Goal: Use online tool/utility: Utilize a website feature to perform a specific function

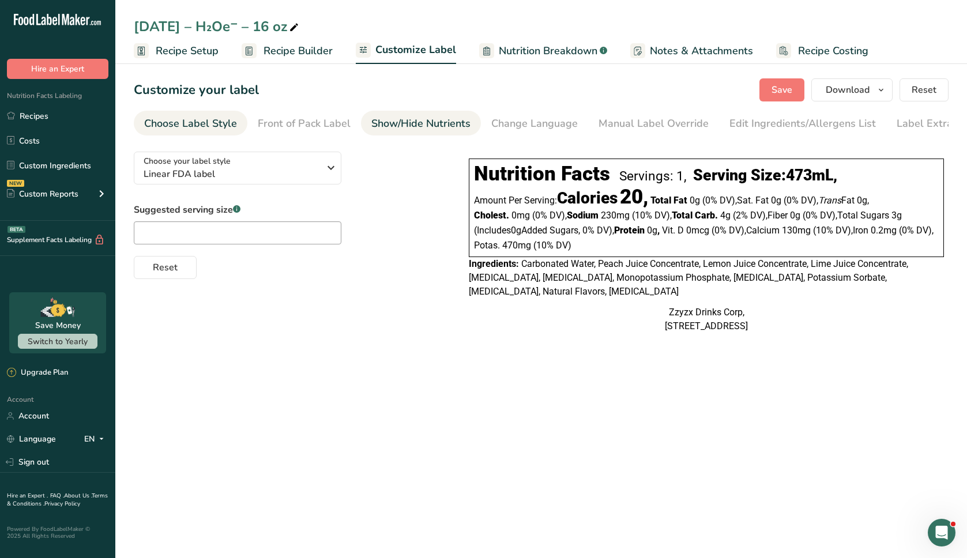
click at [400, 125] on div "Show/Hide Nutrients" at bounding box center [420, 124] width 99 height 16
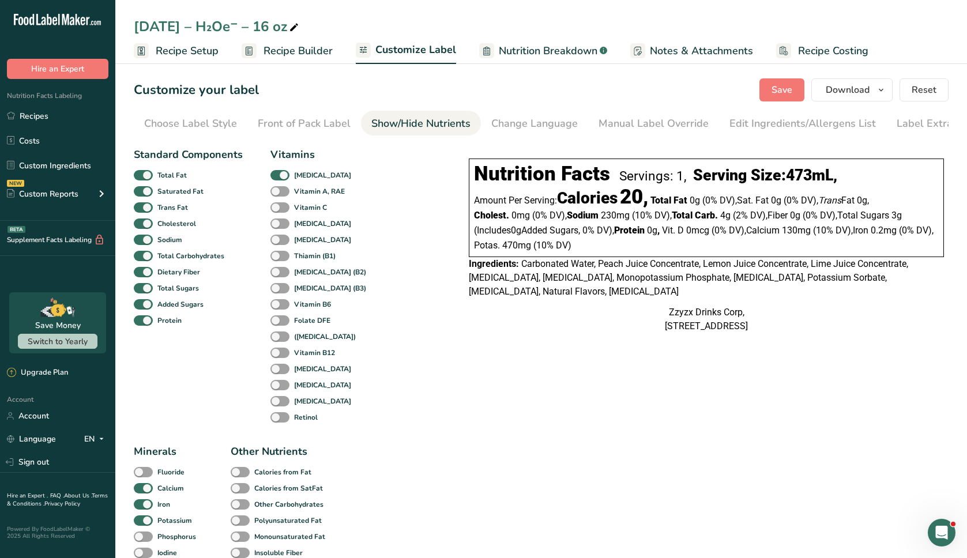
scroll to position [0, 23]
click at [143, 209] on span at bounding box center [143, 207] width 19 height 11
click at [141, 209] on input "Trans Fat" at bounding box center [137, 207] width 7 height 7
checkbox input "false"
click at [146, 239] on span at bounding box center [143, 240] width 19 height 11
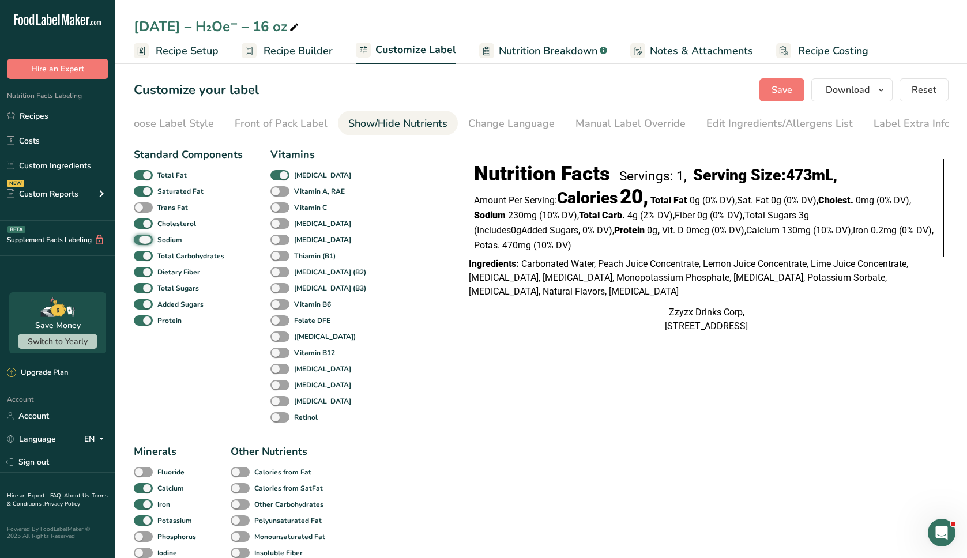
click at [141, 239] on input "Sodium" at bounding box center [137, 239] width 7 height 7
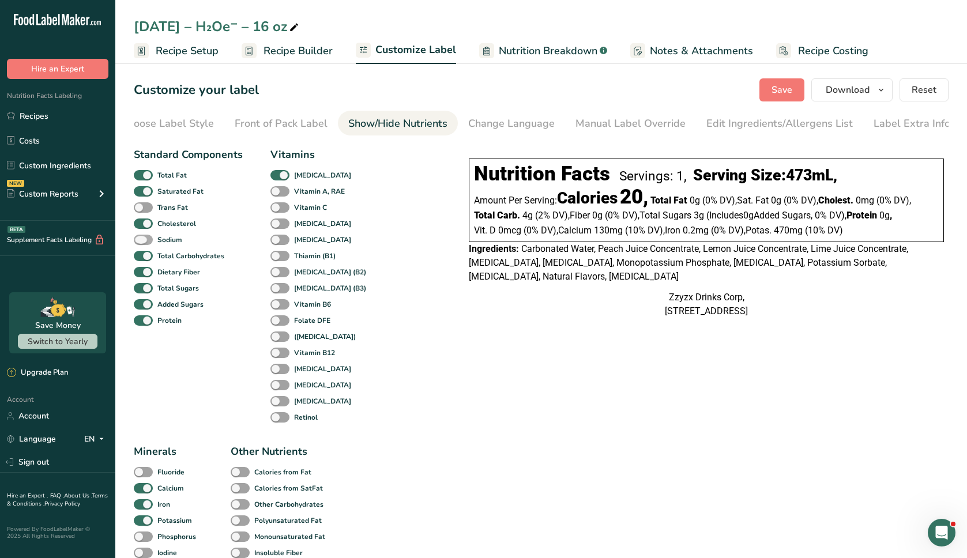
click at [145, 238] on span at bounding box center [143, 240] width 19 height 11
click at [141, 238] on input "Sodium" at bounding box center [137, 239] width 7 height 7
checkbox input "true"
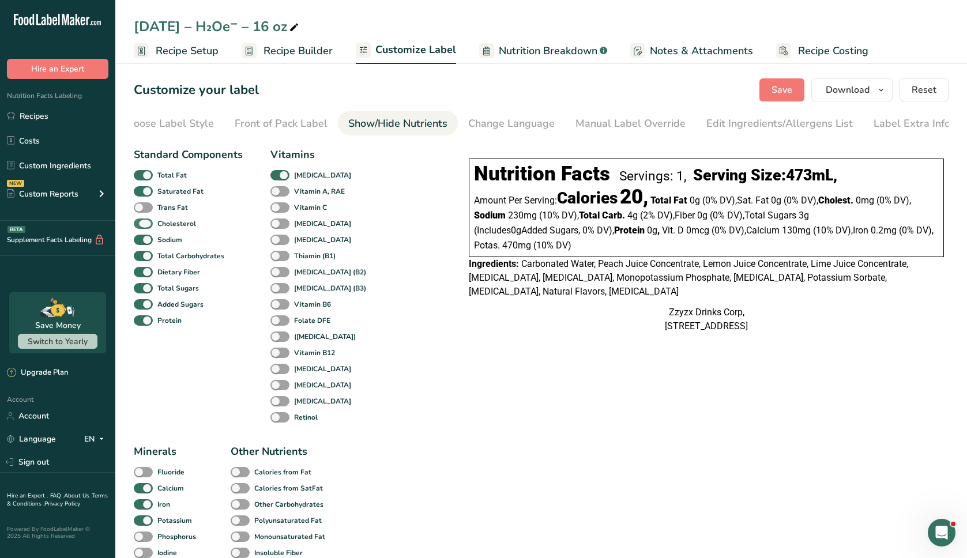
click at [145, 225] on span at bounding box center [143, 224] width 19 height 11
click at [141, 225] on input "Cholesterol" at bounding box center [137, 223] width 7 height 7
checkbox input "false"
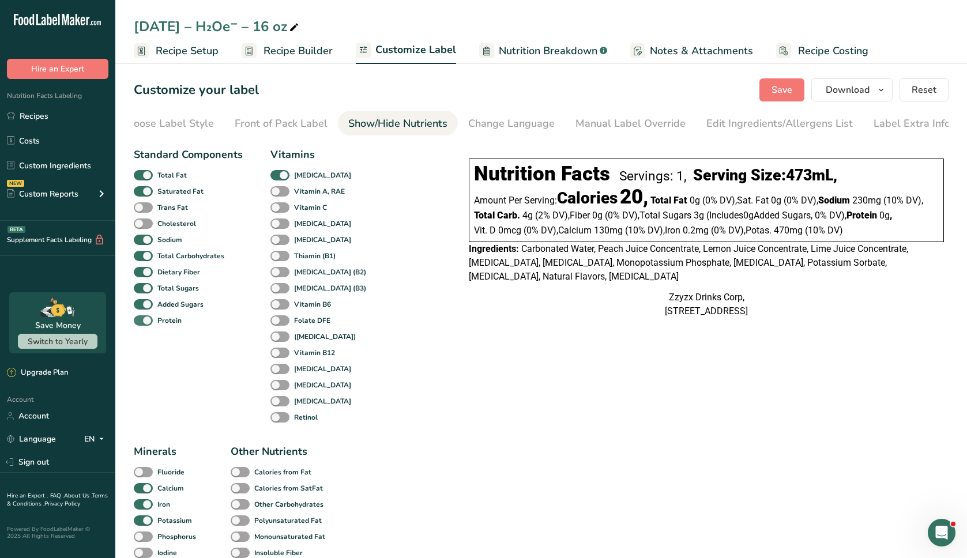
click at [145, 325] on span at bounding box center [143, 320] width 19 height 11
click at [141, 324] on input "Protein" at bounding box center [137, 320] width 7 height 7
checkbox input "false"
click at [144, 200] on div "Saturated Fat" at bounding box center [147, 191] width 27 height 16
click at [145, 195] on span at bounding box center [143, 191] width 19 height 11
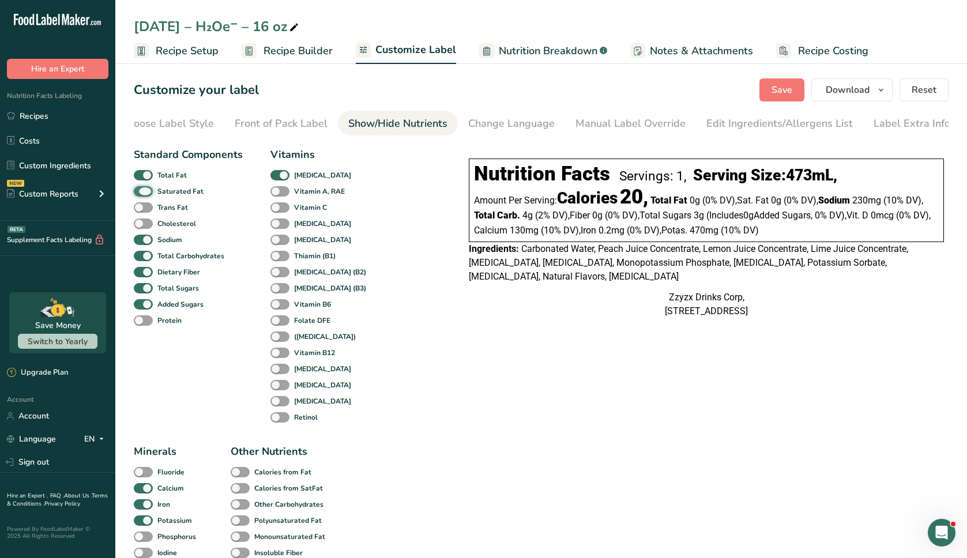
click at [141, 195] on input "Saturated Fat" at bounding box center [137, 190] width 7 height 7
checkbox input "false"
click at [148, 181] on span at bounding box center [143, 175] width 19 height 11
click at [141, 179] on input "Total Fat" at bounding box center [137, 174] width 7 height 7
checkbox input "false"
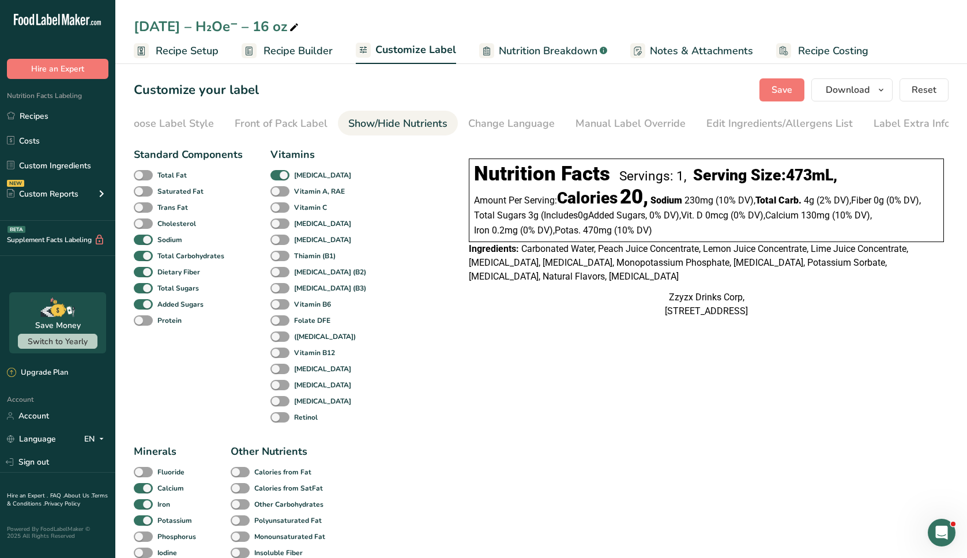
click at [280, 183] on div "[MEDICAL_DATA]" at bounding box center [282, 175] width 25 height 16
click at [280, 180] on span at bounding box center [279, 175] width 19 height 11
click at [278, 179] on input "[MEDICAL_DATA]" at bounding box center [273, 174] width 7 height 7
checkbox input "false"
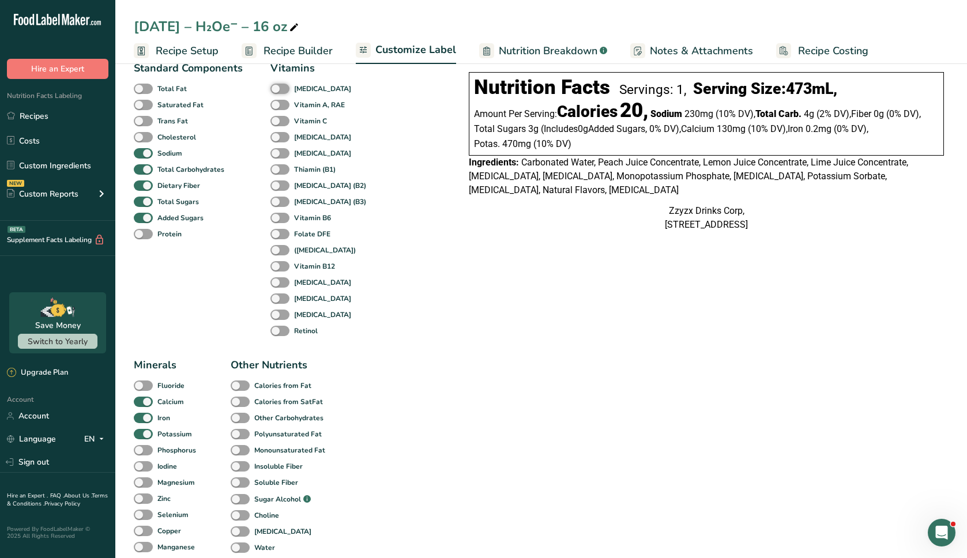
scroll to position [94, 0]
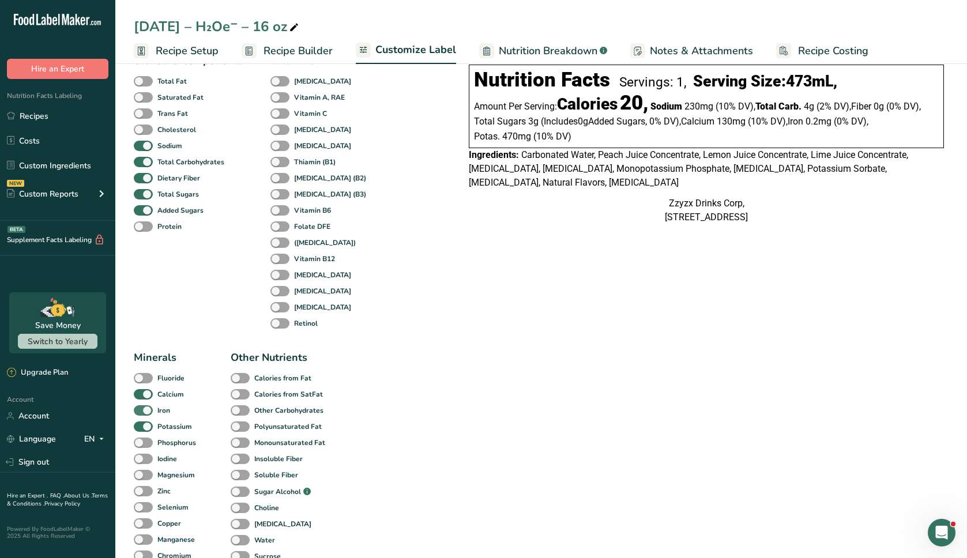
click at [149, 412] on span at bounding box center [143, 410] width 19 height 11
click at [141, 412] on input "Iron" at bounding box center [137, 410] width 7 height 7
checkbox input "false"
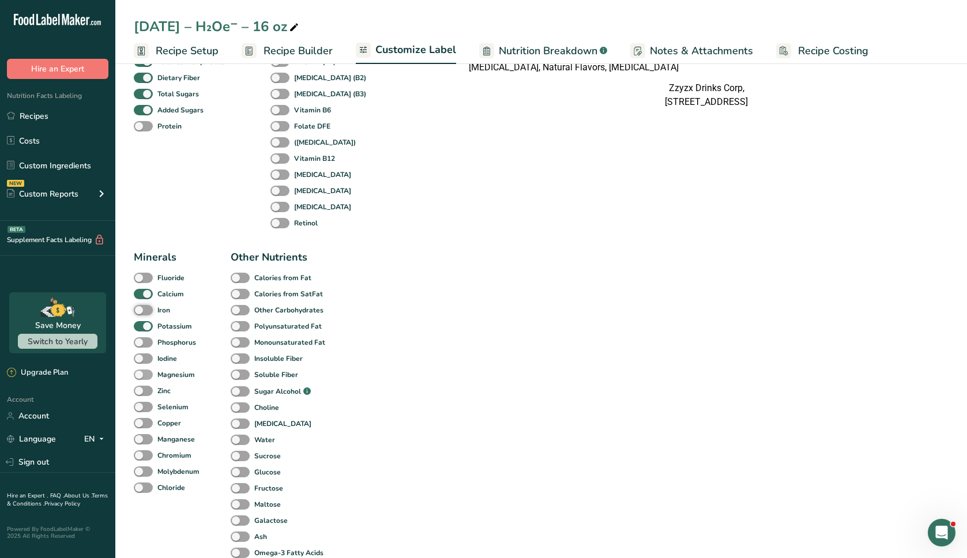
scroll to position [195, 0]
click at [141, 380] on span at bounding box center [143, 374] width 19 height 11
click at [141, 378] on input "Magnesium" at bounding box center [137, 373] width 7 height 7
checkbox input "true"
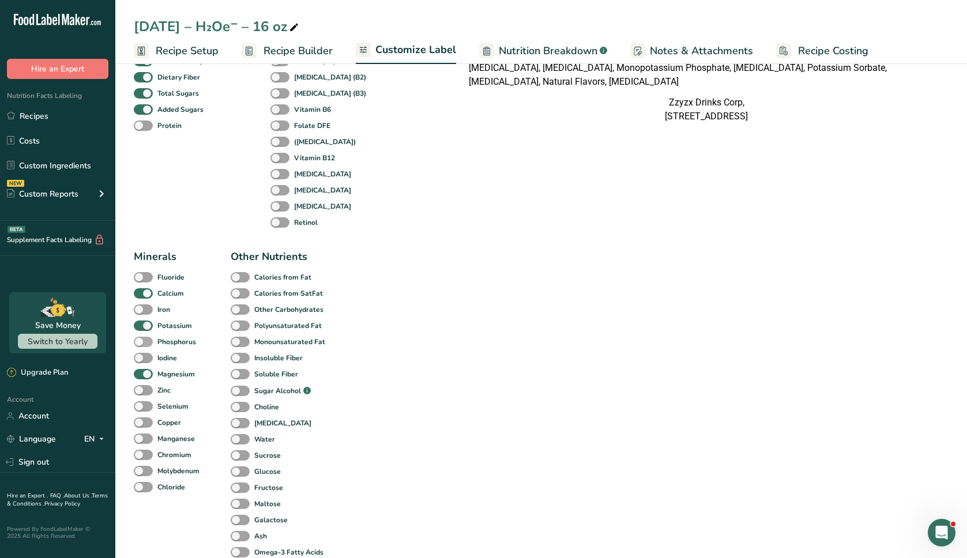
click at [141, 343] on span at bounding box center [143, 342] width 19 height 11
click at [141, 343] on input "Phosphorus" at bounding box center [137, 341] width 7 height 7
checkbox input "true"
click at [145, 489] on span at bounding box center [143, 487] width 19 height 11
click at [141, 489] on input "Chloride" at bounding box center [137, 486] width 7 height 7
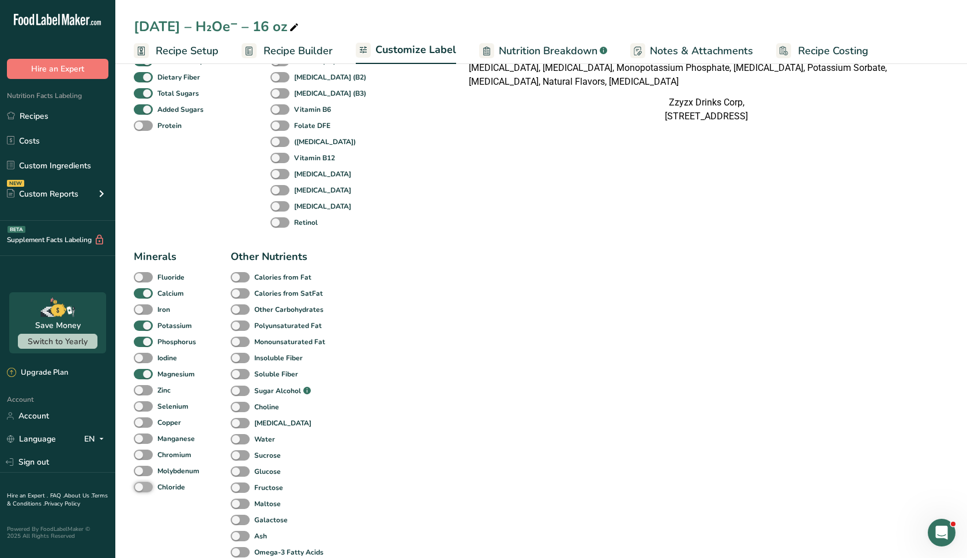
checkbox input "true"
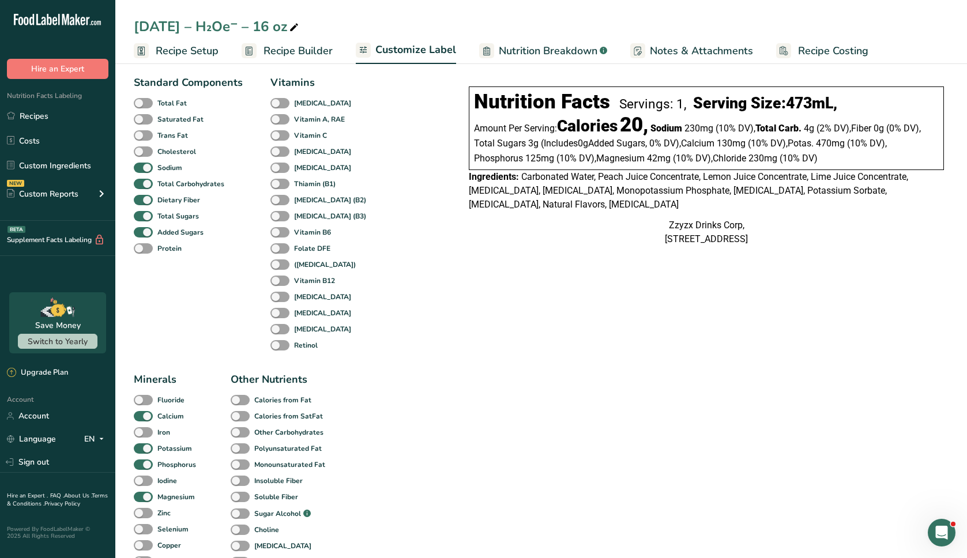
scroll to position [0, 0]
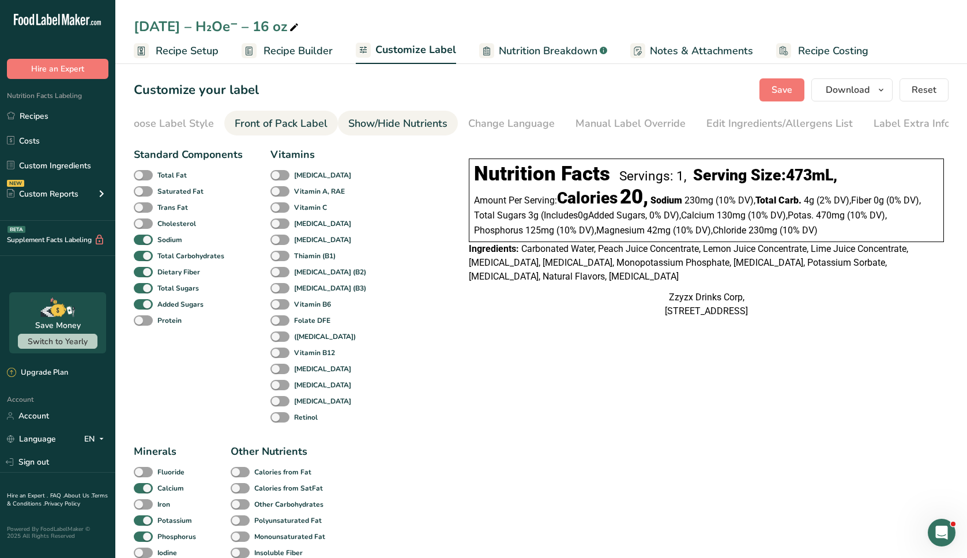
click at [238, 133] on link "Front of Pack Label" at bounding box center [281, 124] width 93 height 26
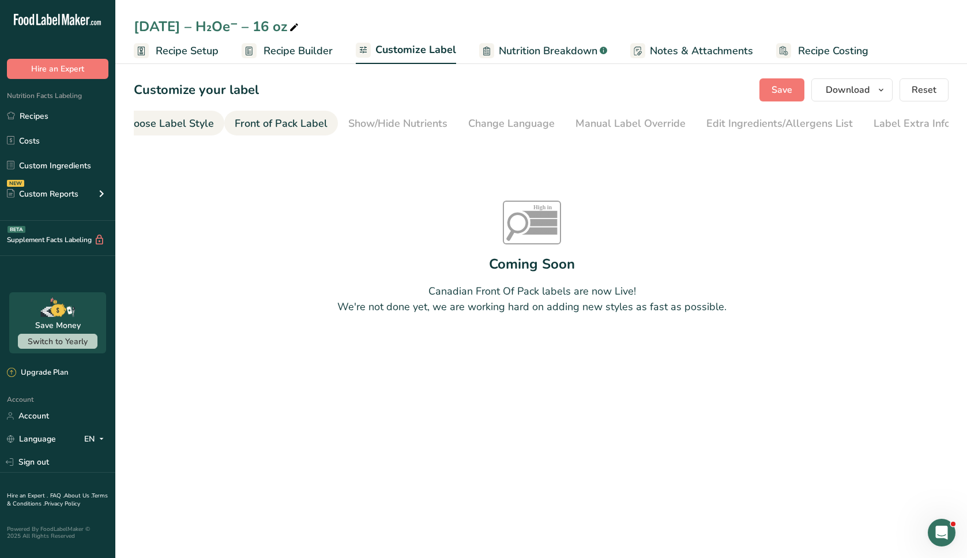
click at [187, 125] on div "Choose Label Style" at bounding box center [167, 124] width 93 height 16
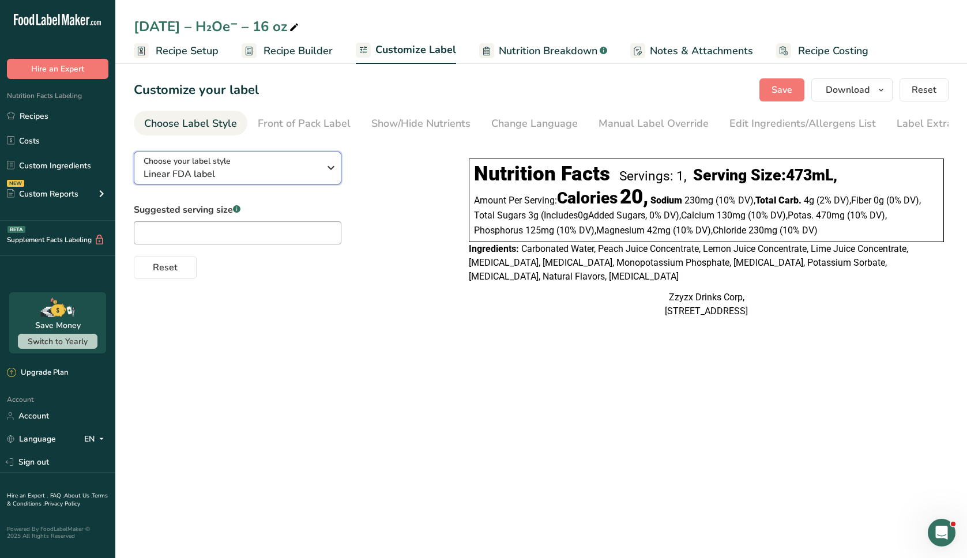
click at [226, 181] on span "Linear FDA label" at bounding box center [232, 174] width 176 height 14
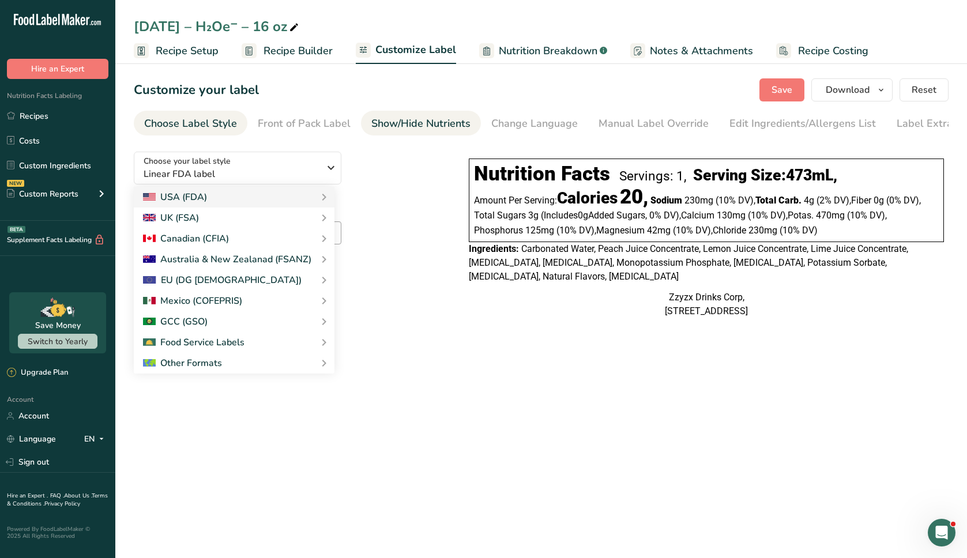
click at [386, 128] on div "Show/Hide Nutrients" at bounding box center [420, 124] width 99 height 16
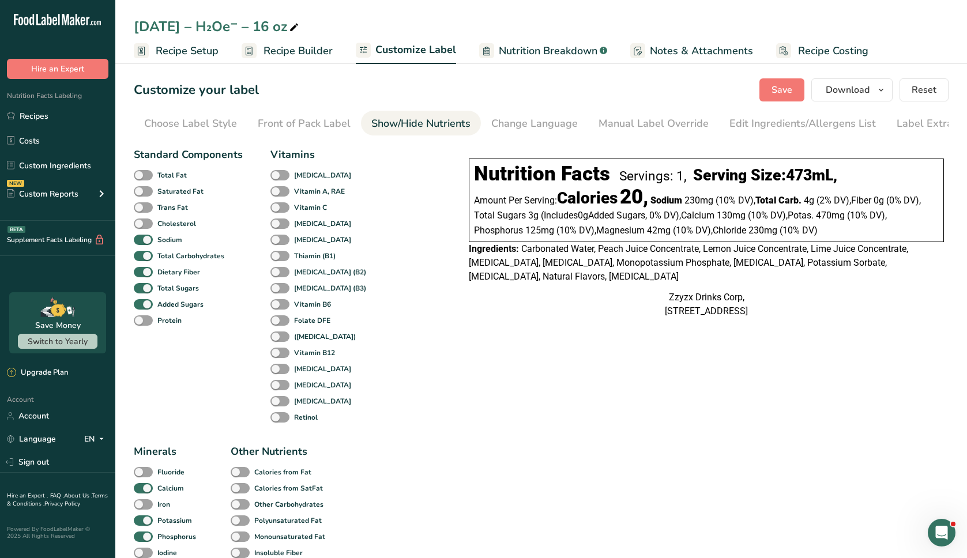
scroll to position [0, 23]
click at [536, 126] on div "Change Language" at bounding box center [511, 124] width 87 height 16
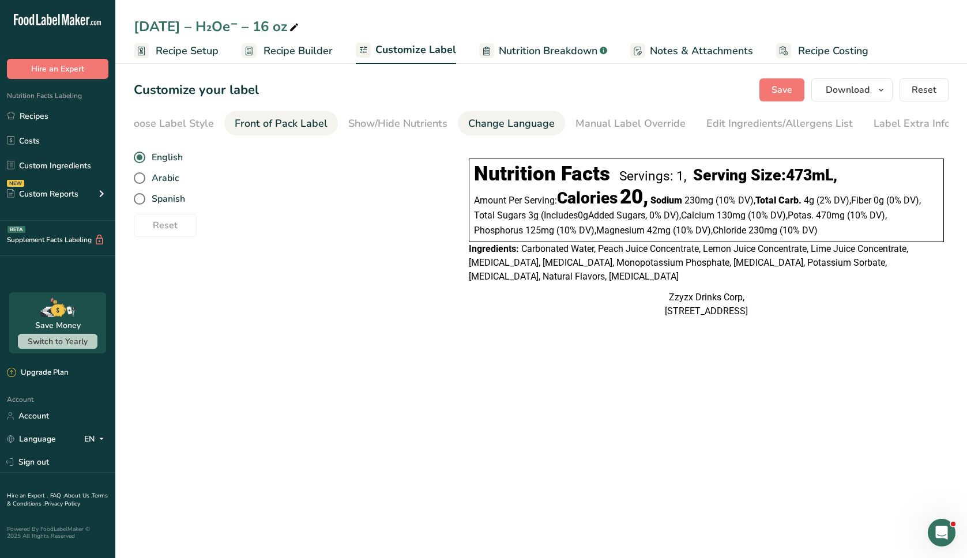
click at [323, 114] on link "Front of Pack Label" at bounding box center [281, 124] width 93 height 26
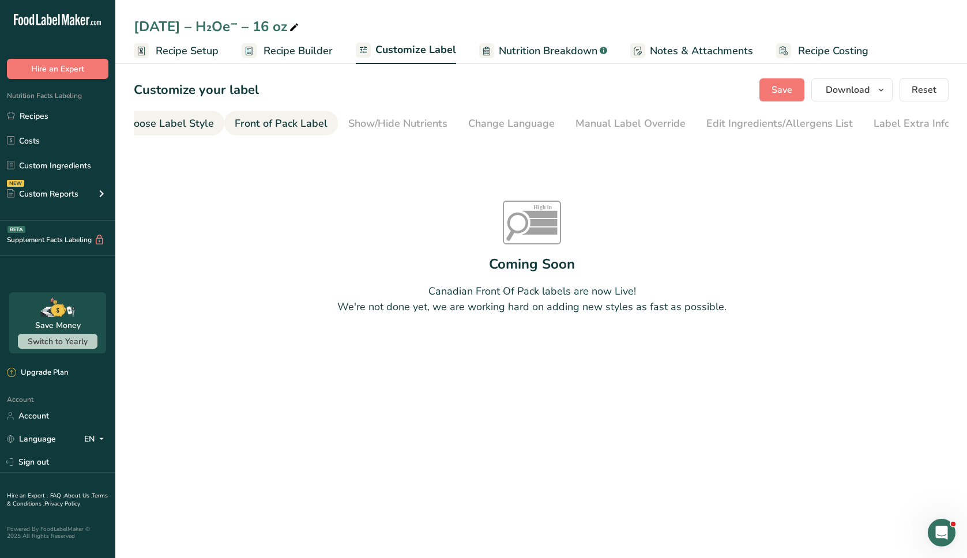
click at [190, 127] on div "Choose Label Style" at bounding box center [167, 124] width 93 height 16
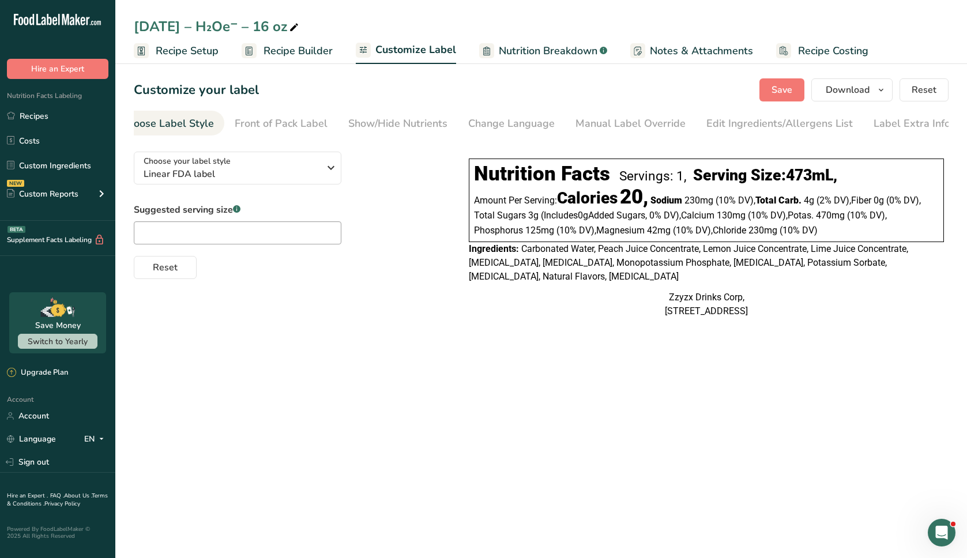
scroll to position [0, 0]
click at [546, 125] on div "Change Language" at bounding box center [534, 124] width 87 height 16
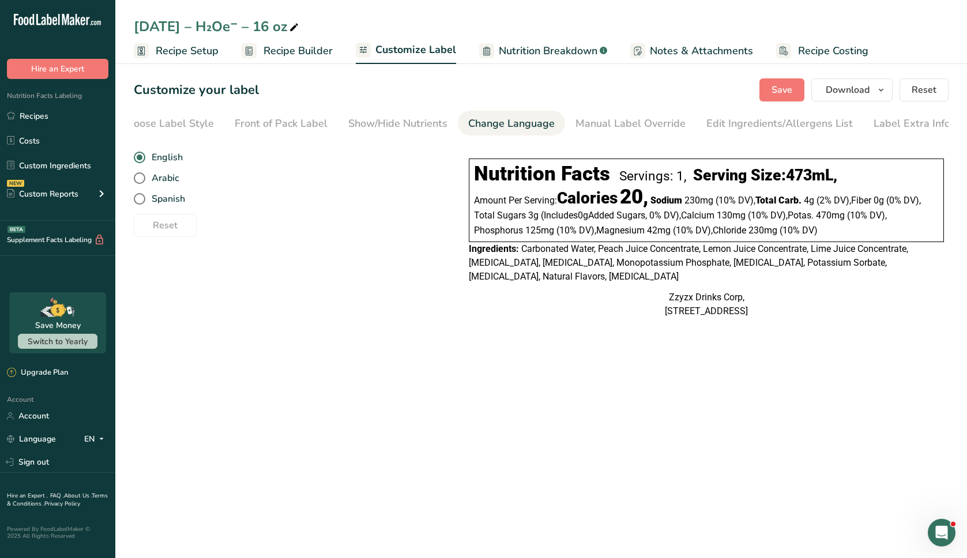
click at [546, 125] on div "Change Language" at bounding box center [511, 124] width 87 height 16
click at [568, 121] on li "Manual Label Override" at bounding box center [630, 123] width 131 height 25
click at [902, 129] on div "Label Extra Info" at bounding box center [912, 124] width 77 height 16
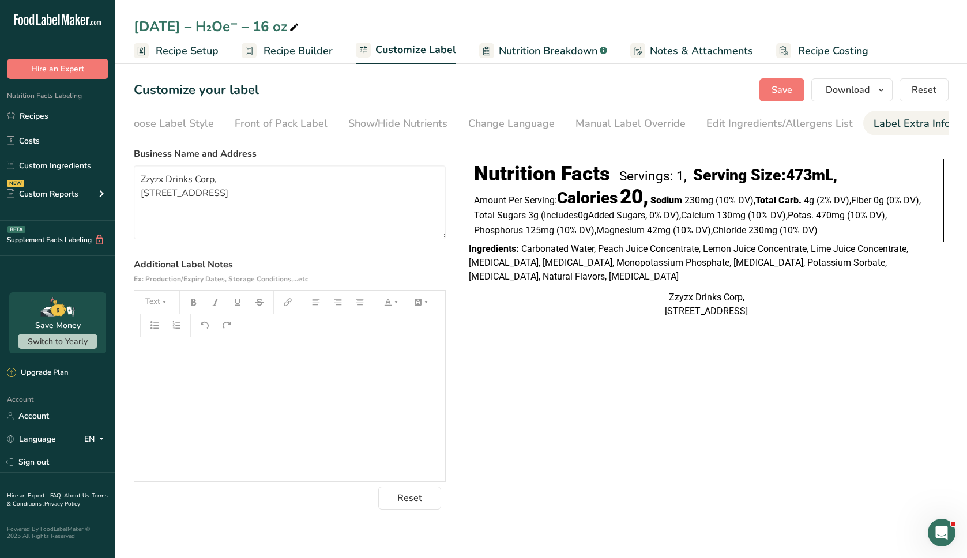
click at [243, 404] on div "﻿" at bounding box center [289, 409] width 311 height 144
click at [247, 210] on textarea "Zzyzx Drinks Corp, [STREET_ADDRESS]" at bounding box center [290, 203] width 312 height 74
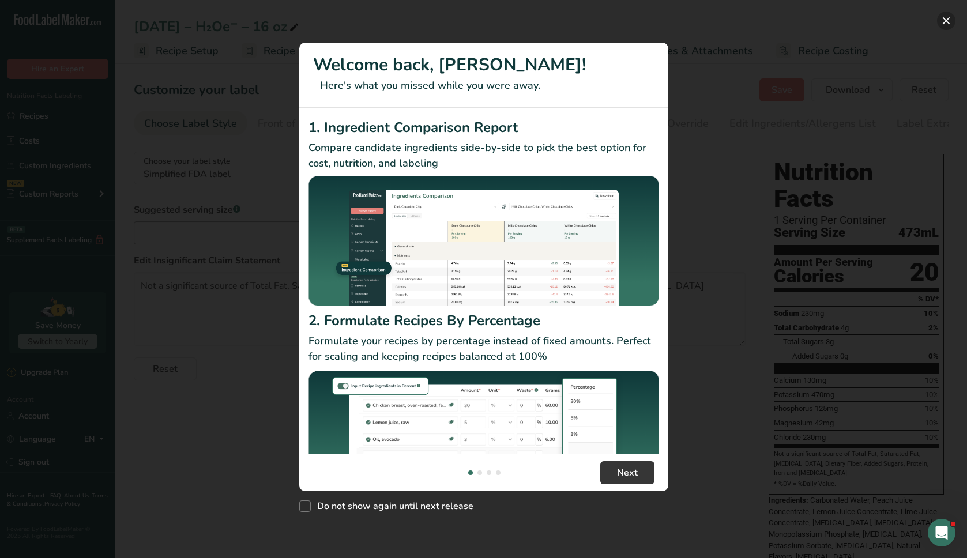
click at [940, 20] on button "New Features" at bounding box center [946, 21] width 18 height 18
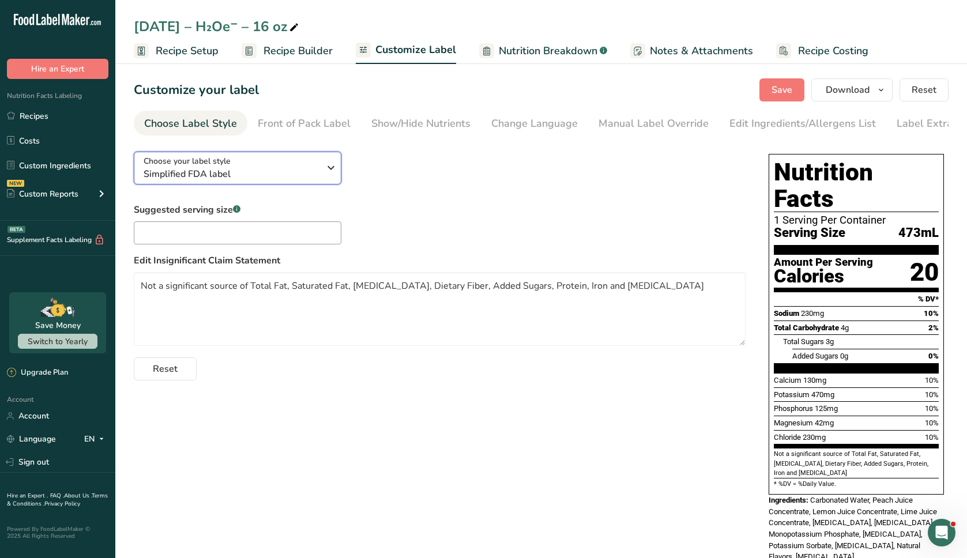
click at [246, 165] on div "Choose your label style Simplified FDA label" at bounding box center [232, 168] width 176 height 26
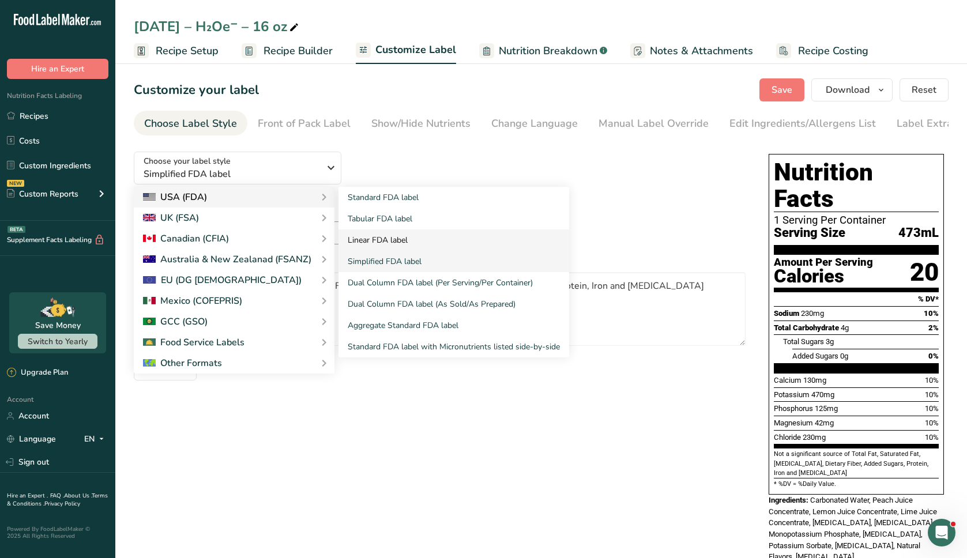
click at [385, 250] on link "Linear FDA label" at bounding box center [454, 240] width 231 height 21
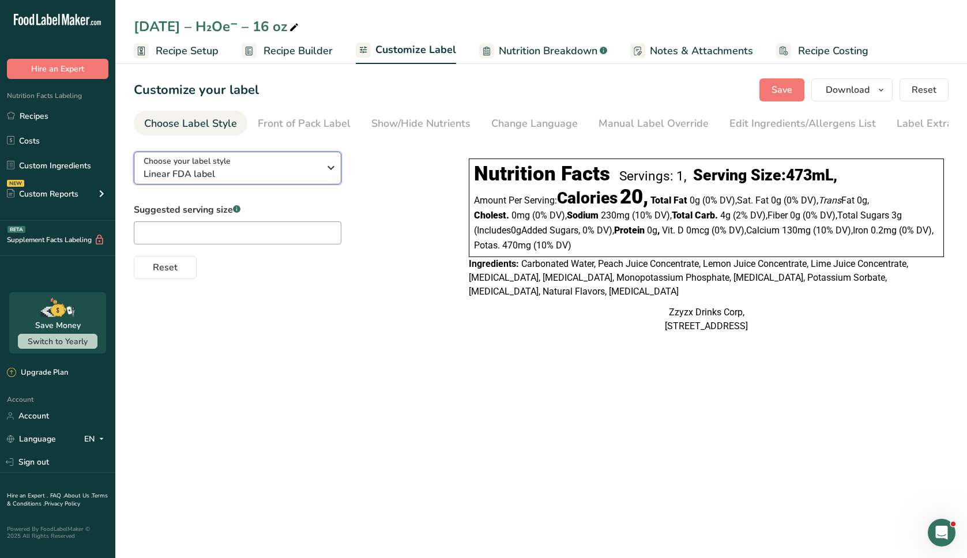
click at [242, 167] on div "Choose your label style Linear FDA label" at bounding box center [232, 168] width 176 height 26
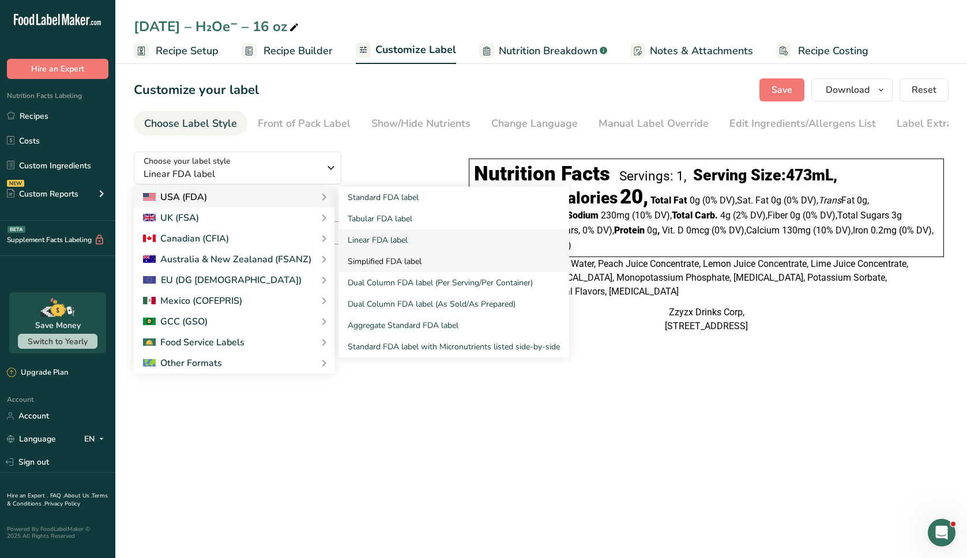
click at [390, 264] on link "Simplified FDA label" at bounding box center [454, 261] width 231 height 21
